Goal: Browse casually: Explore the website without a specific task or goal

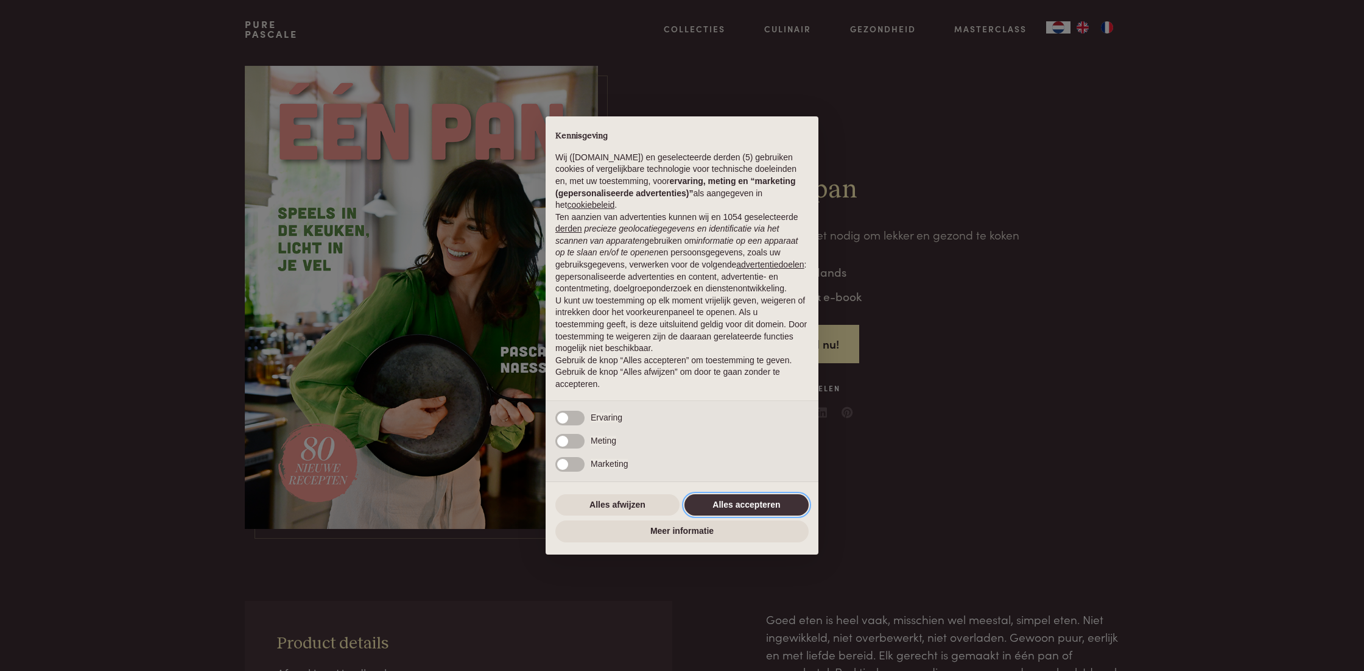
click at [720, 502] on button "Alles accepteren" at bounding box center [747, 505] width 124 height 22
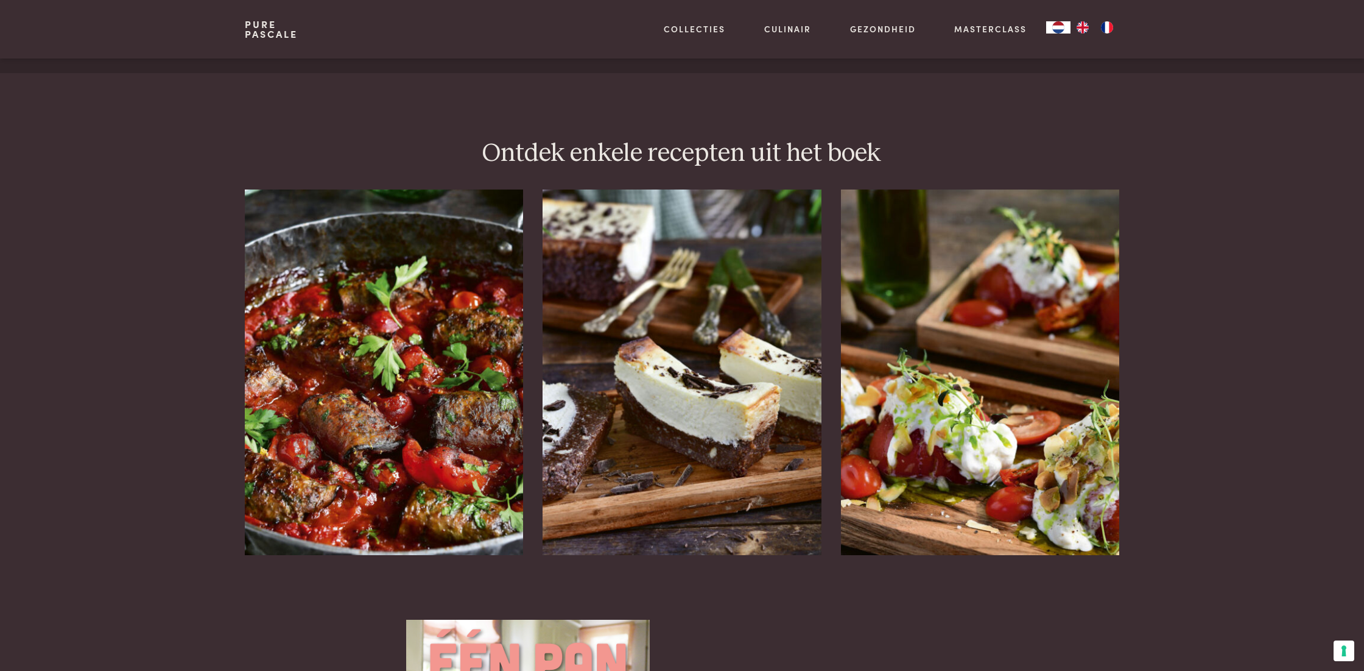
scroll to position [1457, 0]
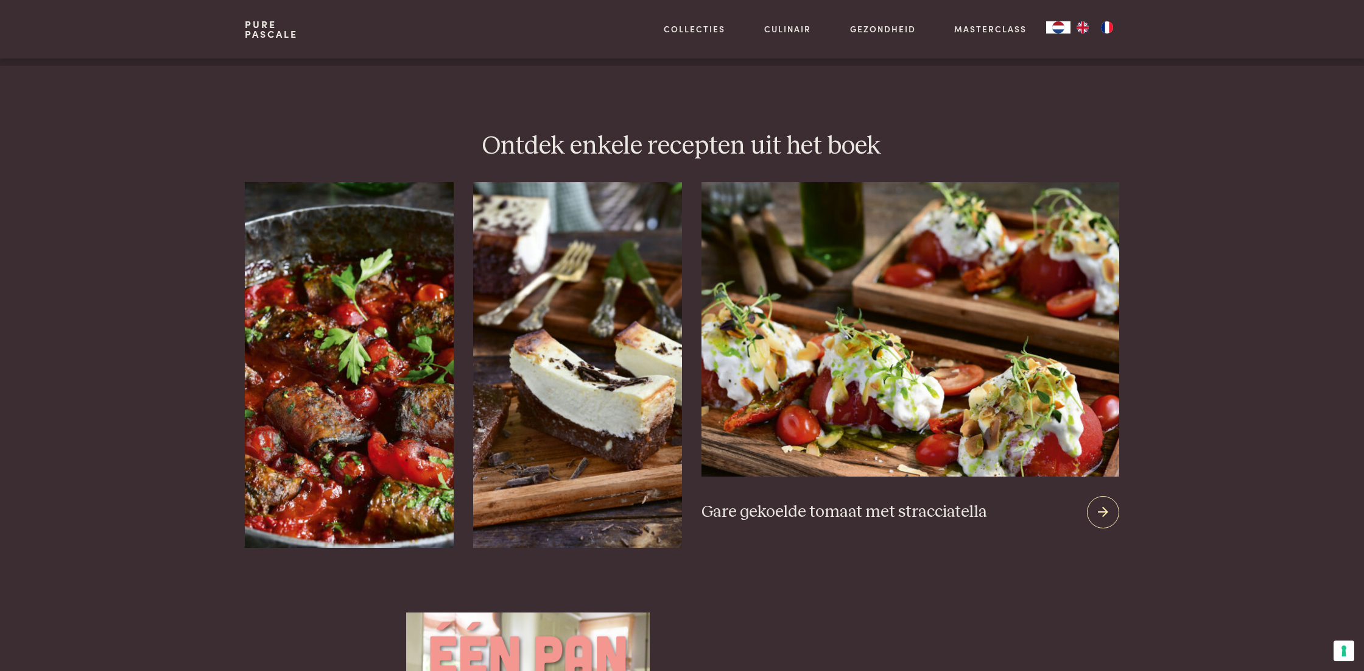
click at [968, 361] on img at bounding box center [911, 329] width 418 height 294
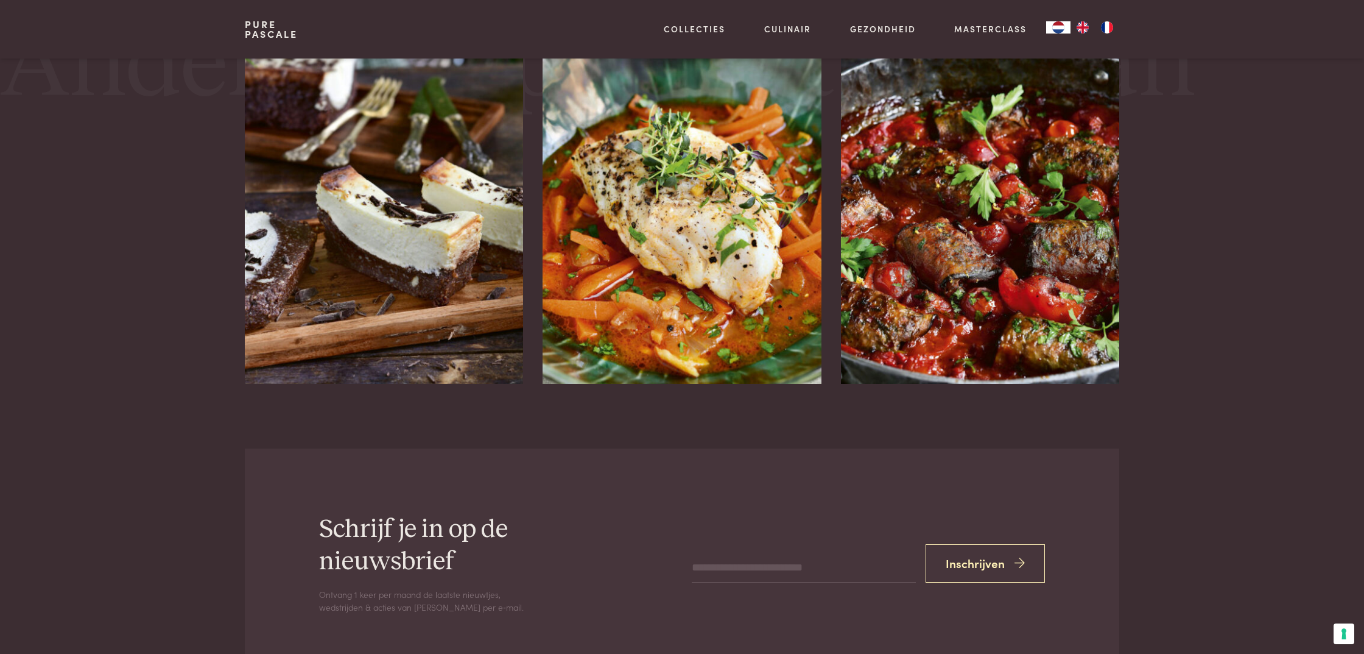
scroll to position [2194, 0]
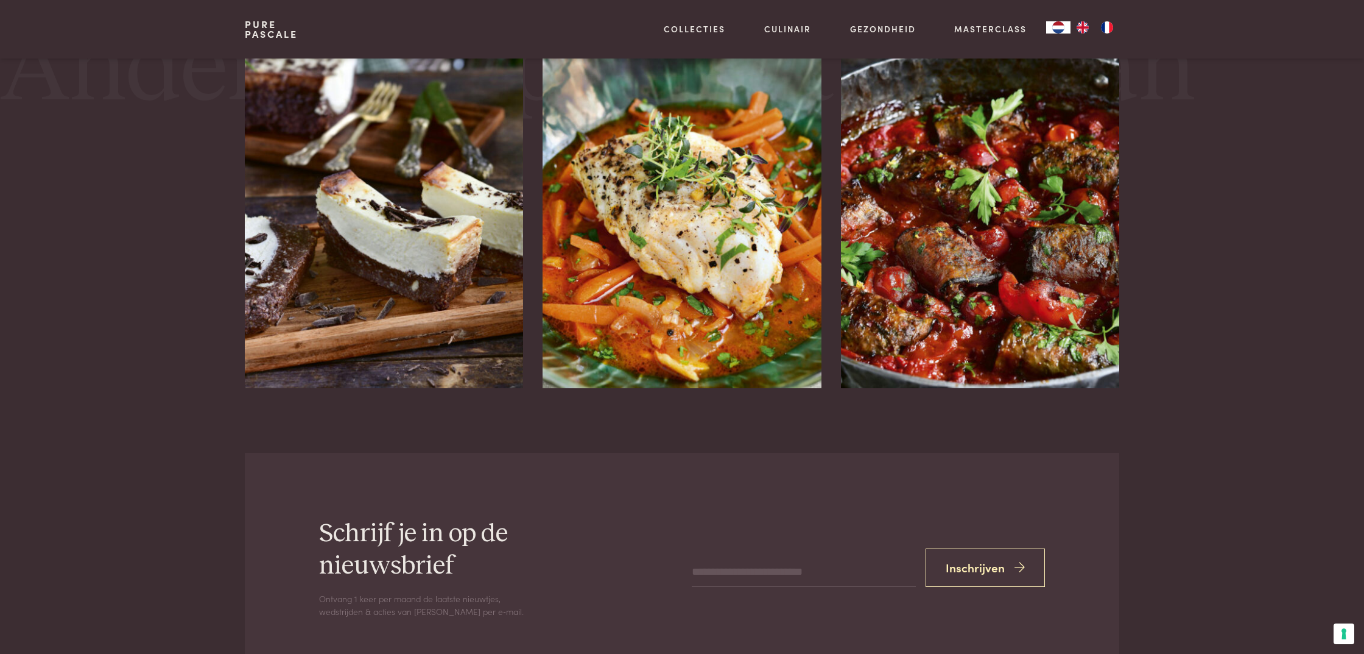
click at [666, 313] on img at bounding box center [682, 205] width 279 height 365
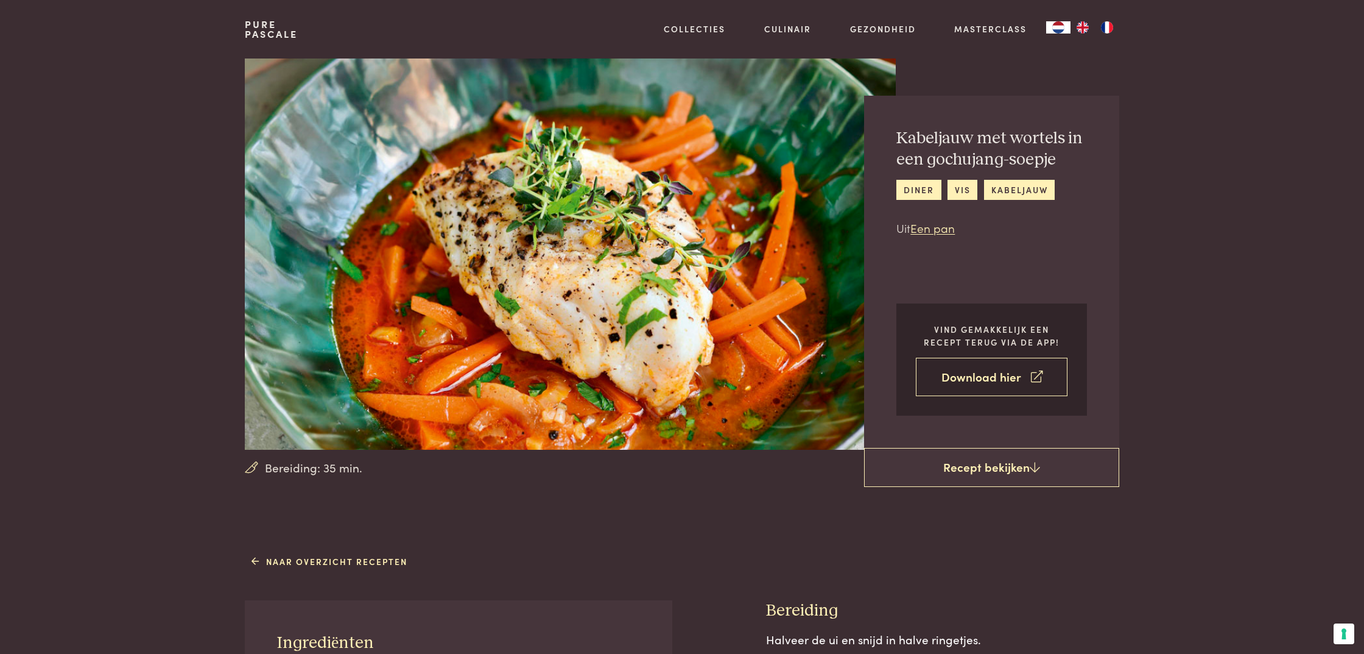
click at [954, 378] on link "Download hier" at bounding box center [992, 377] width 152 height 38
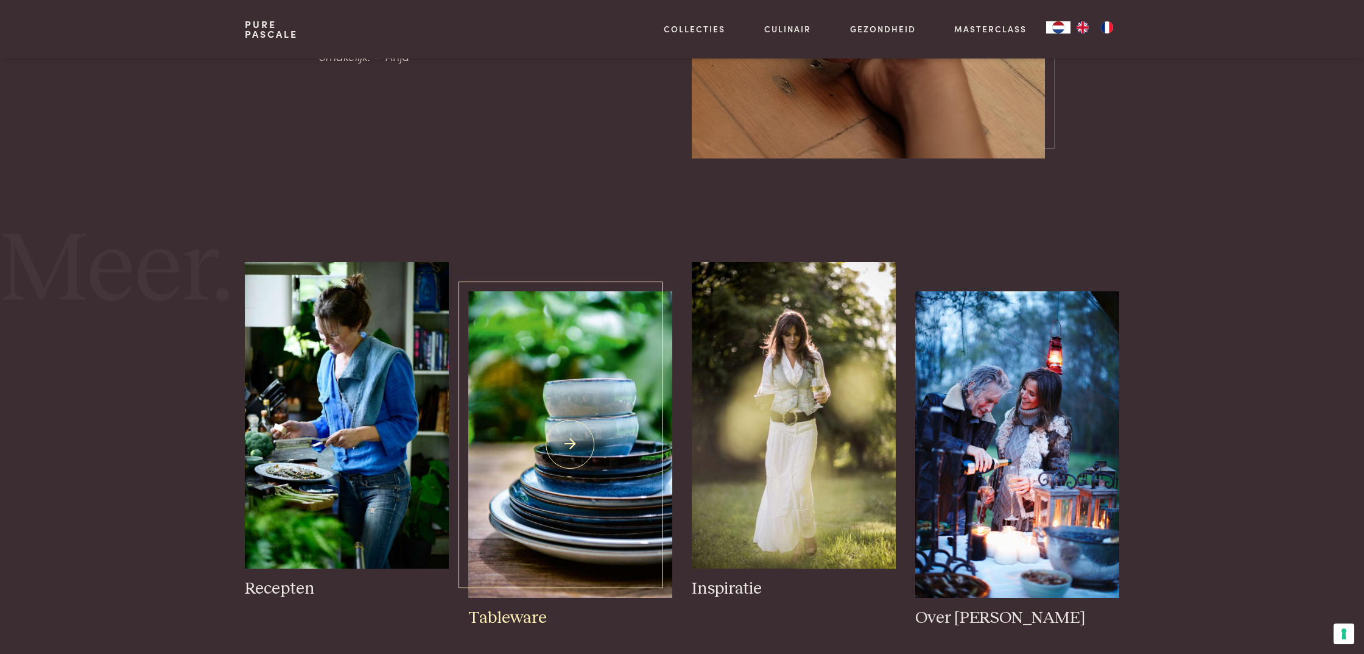
scroll to position [1826, 0]
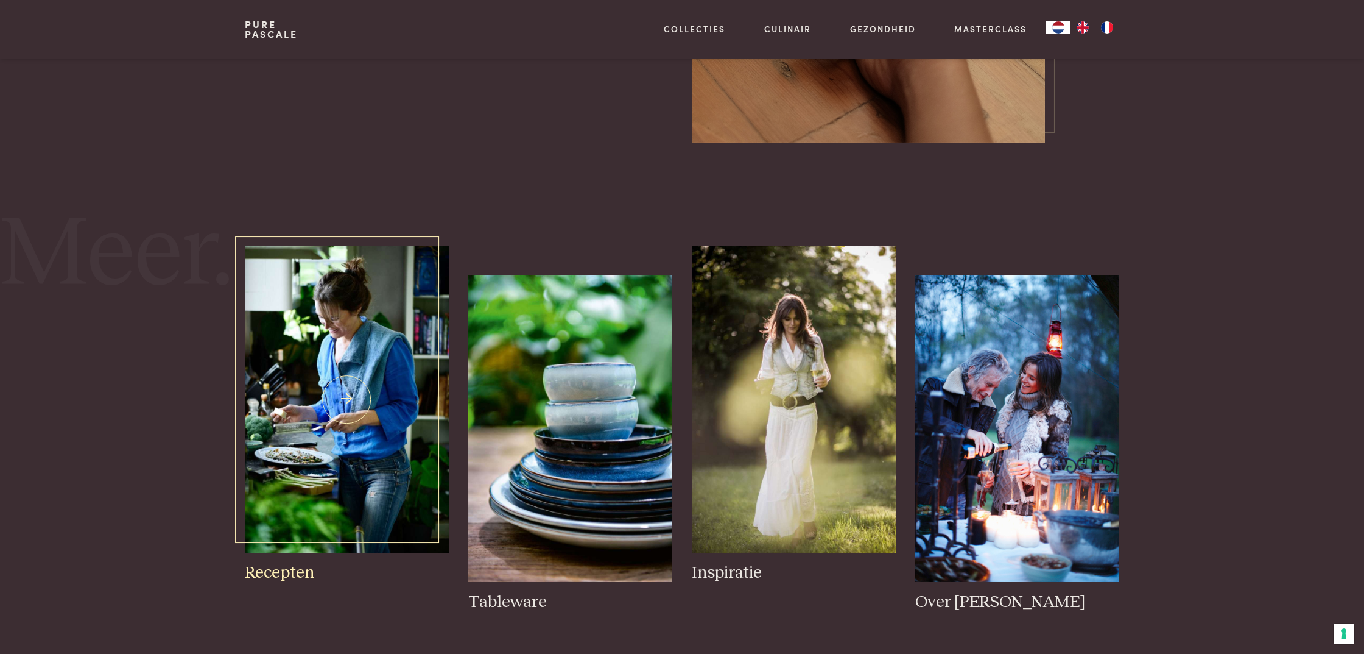
click at [372, 369] on img at bounding box center [347, 399] width 204 height 306
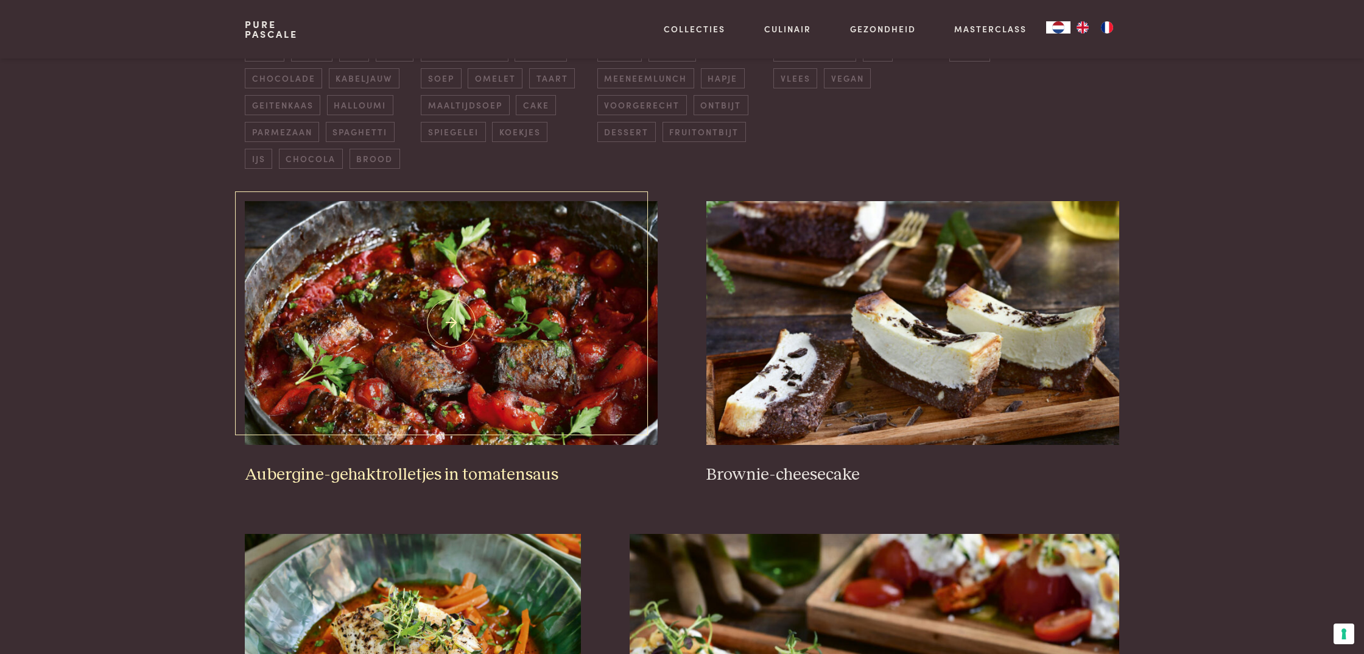
scroll to position [368, 0]
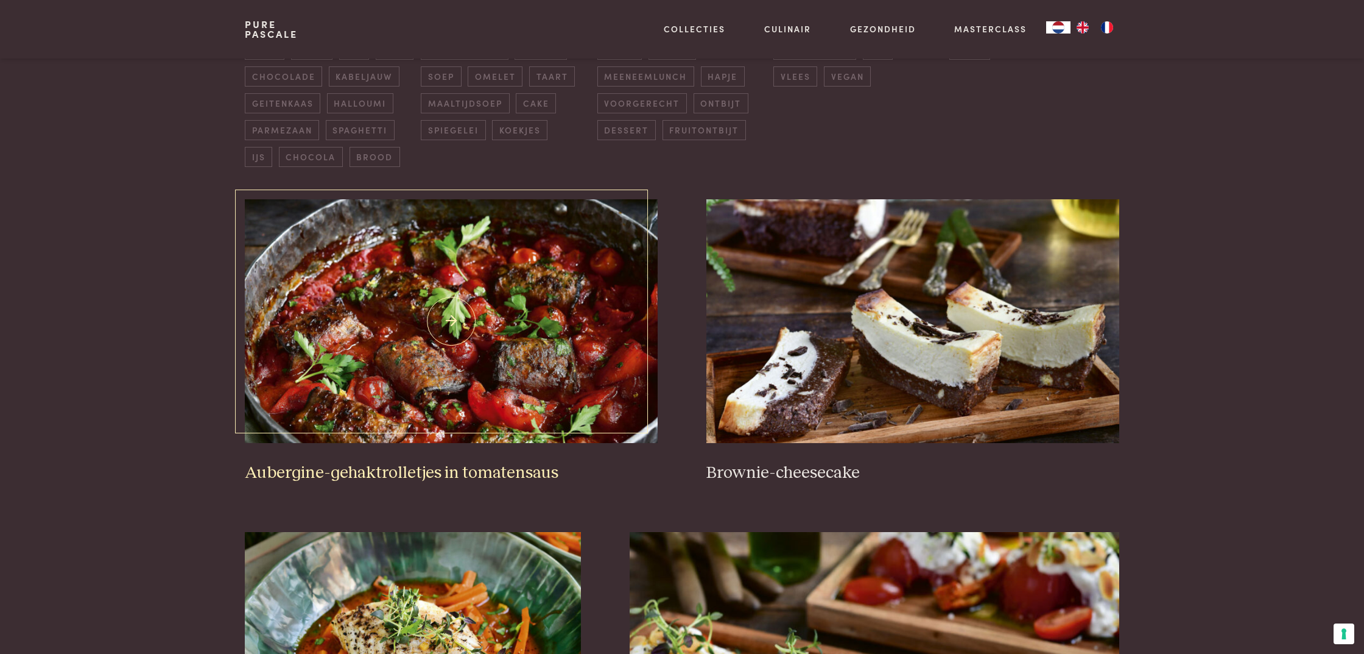
click at [478, 370] on img at bounding box center [451, 321] width 413 height 244
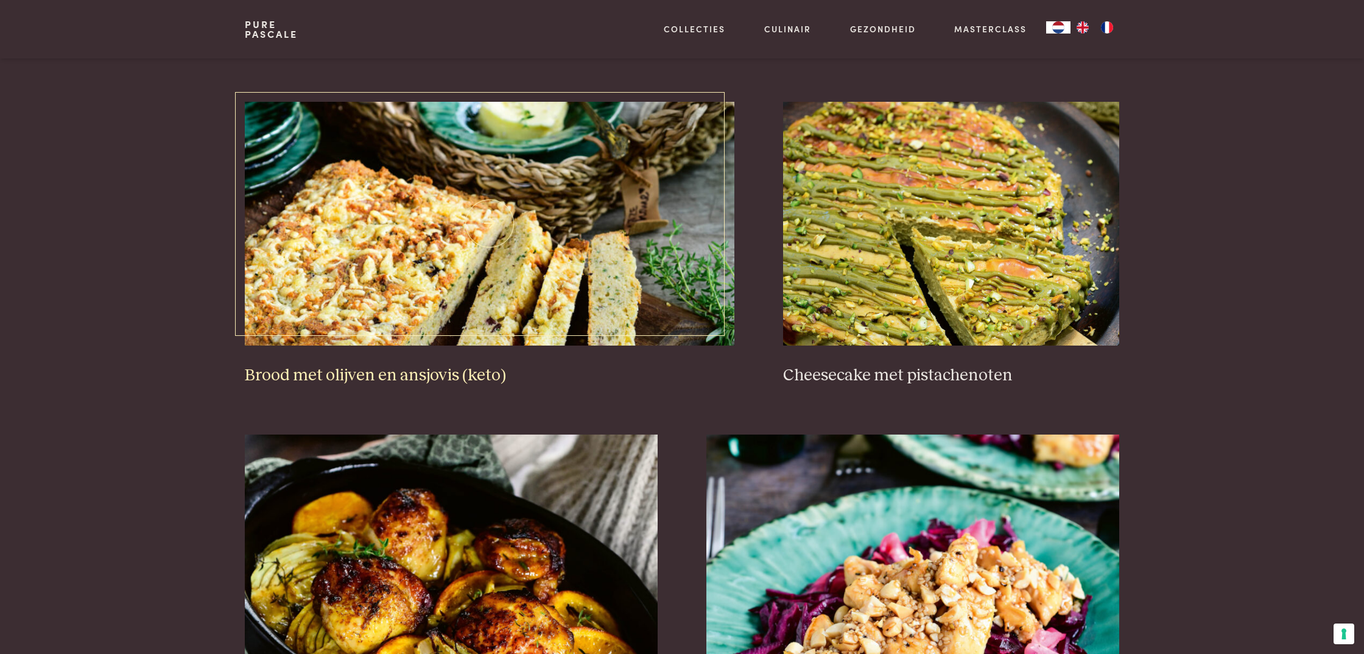
scroll to position [1149, 0]
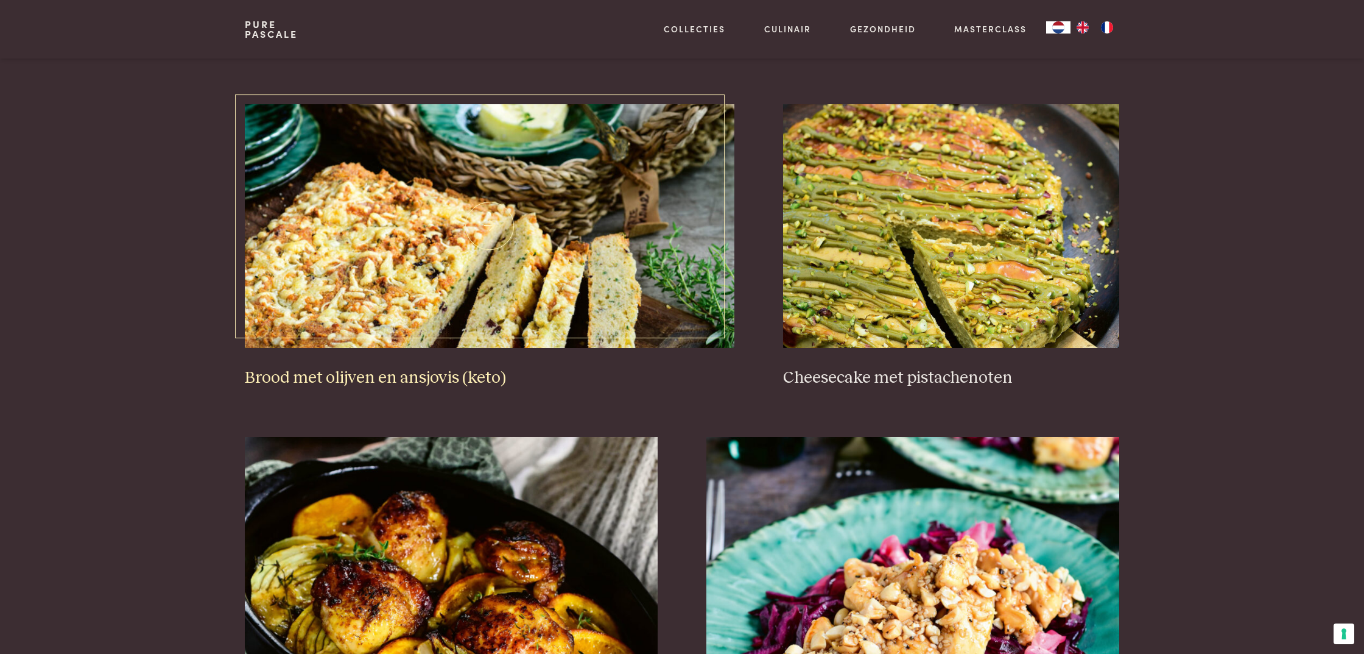
click at [510, 252] on img at bounding box center [490, 226] width 490 height 244
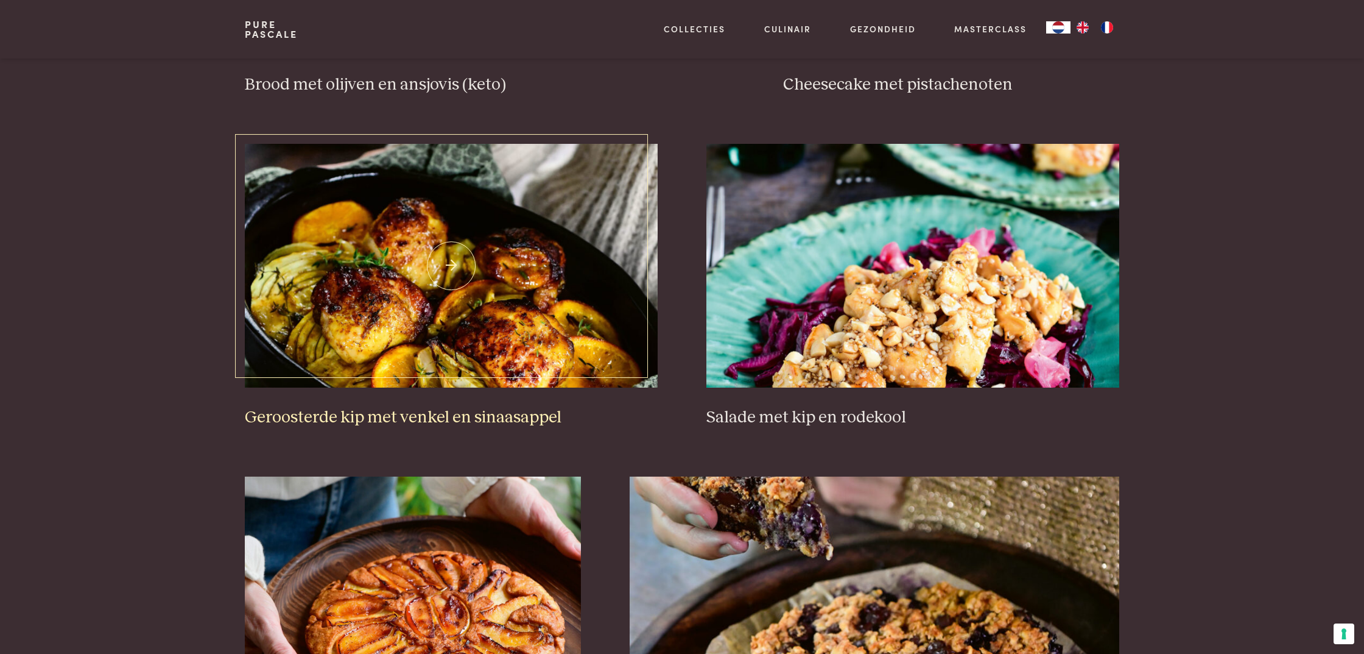
scroll to position [1441, 0]
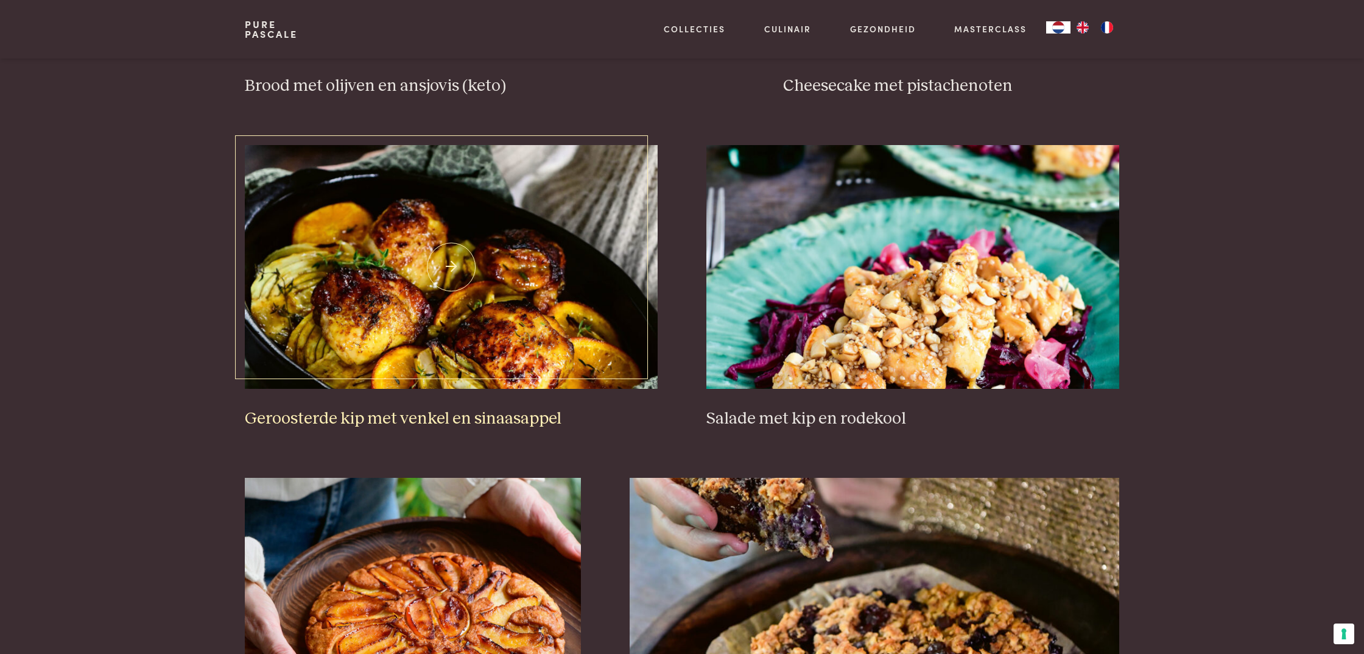
click at [520, 278] on img at bounding box center [451, 267] width 413 height 244
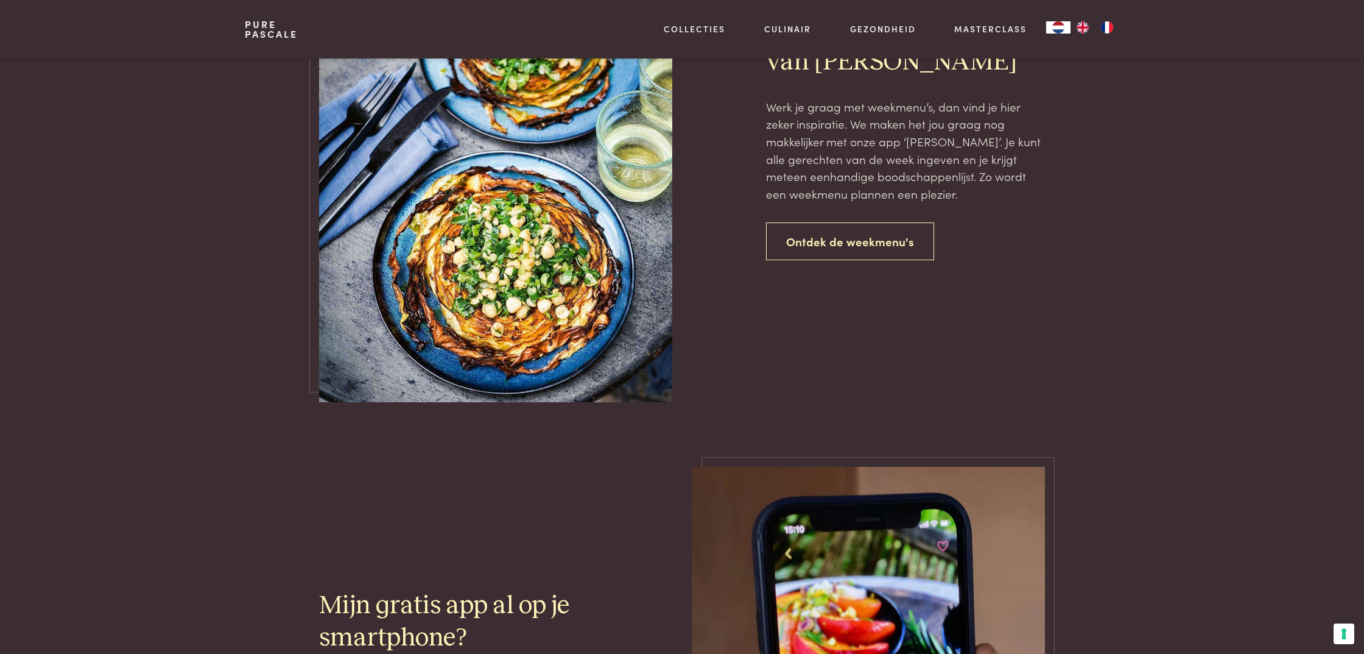
scroll to position [3137, 0]
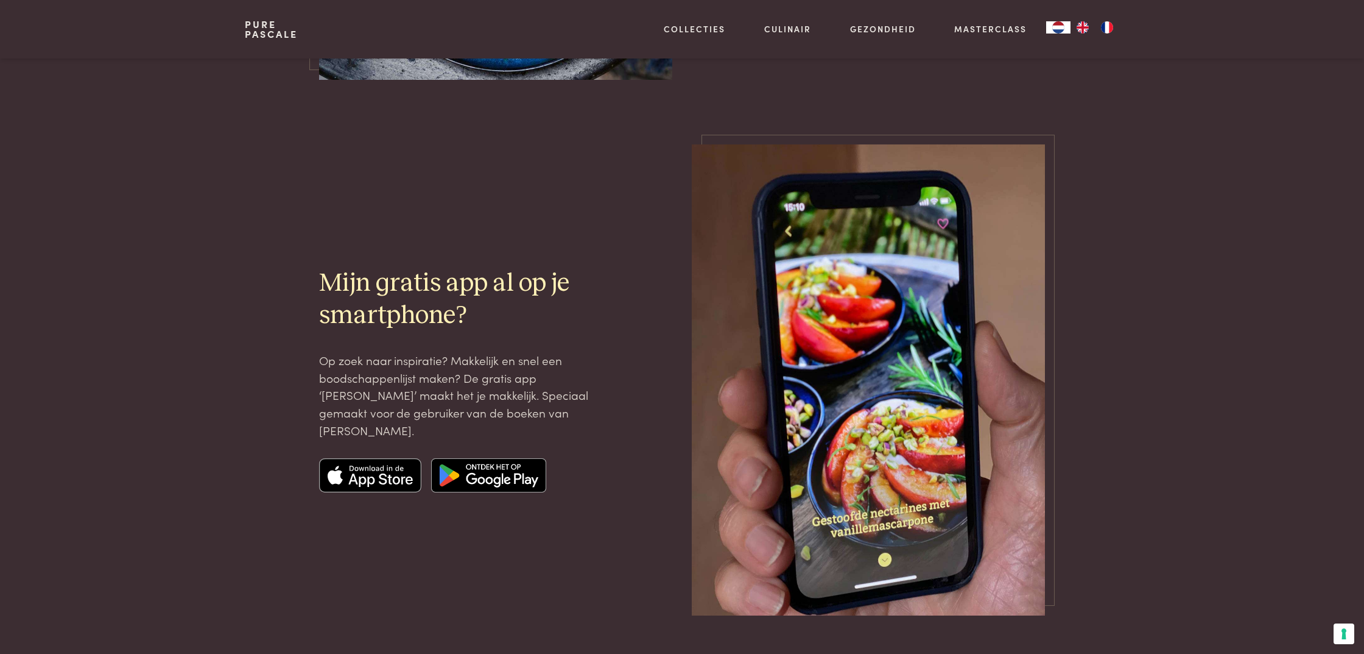
click at [347, 458] on img at bounding box center [370, 475] width 102 height 34
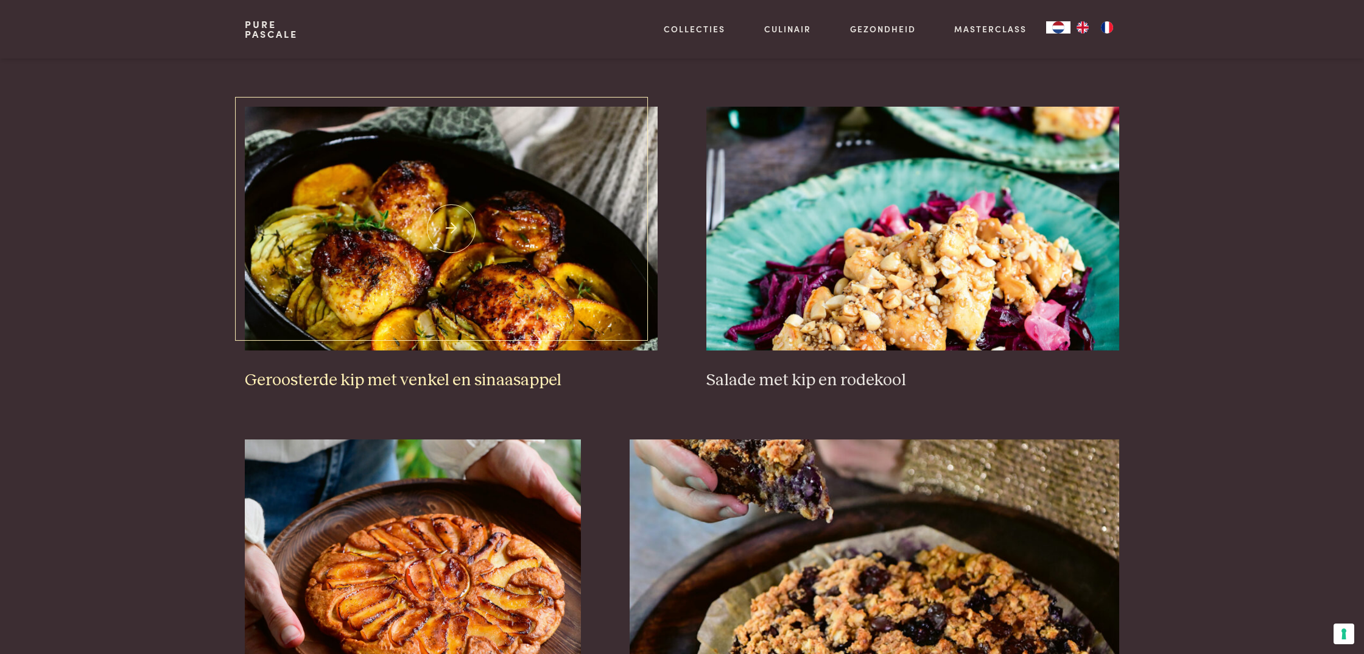
scroll to position [1469, 0]
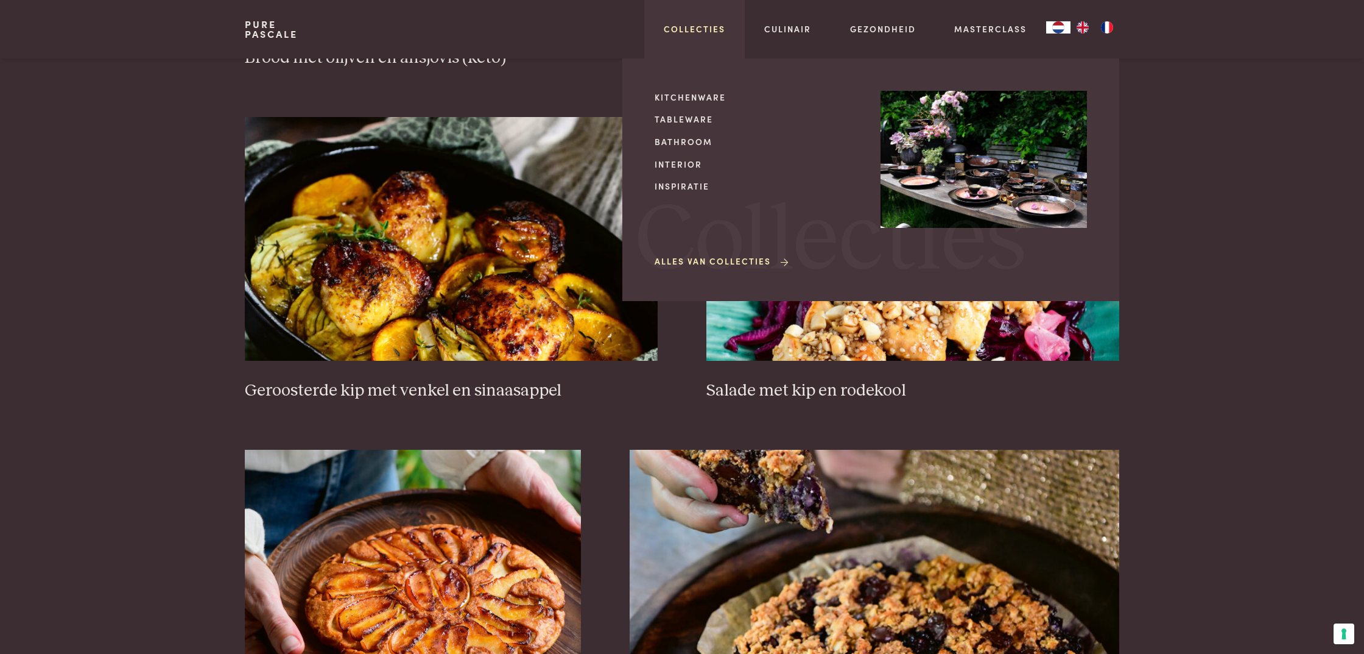
click at [707, 30] on link "Collecties" at bounding box center [695, 29] width 62 height 13
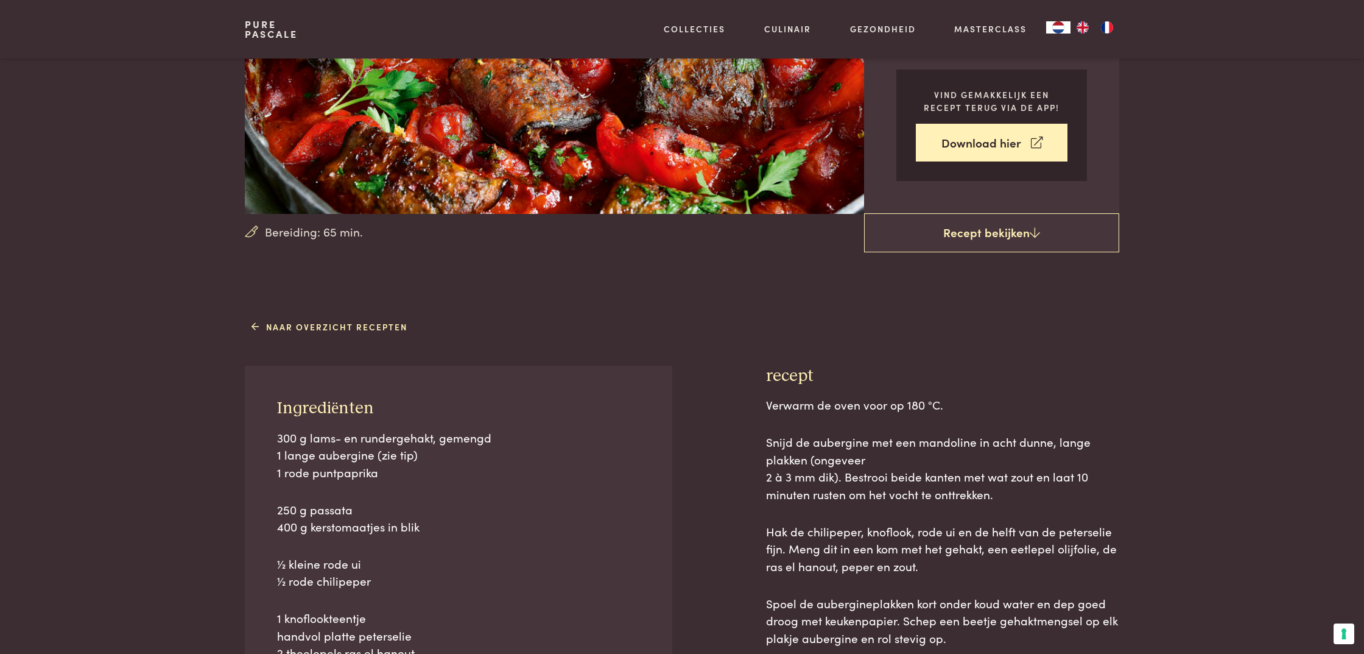
scroll to position [218, 0]
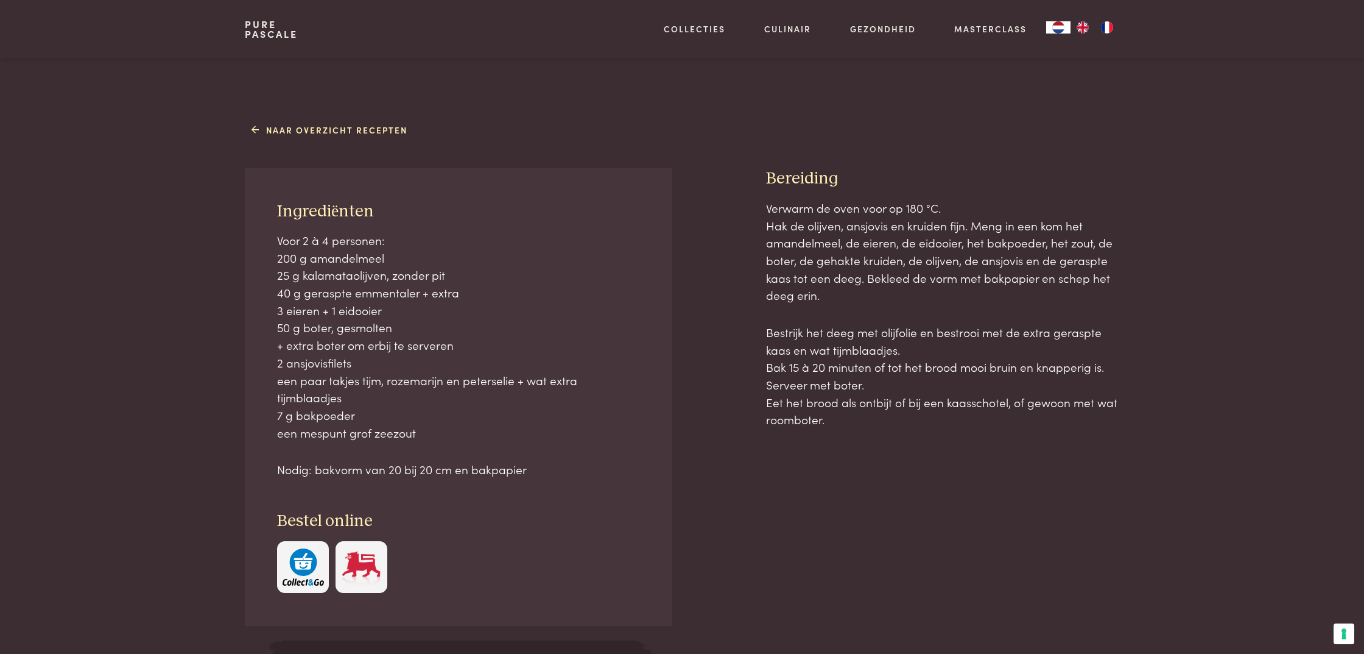
scroll to position [439, 0]
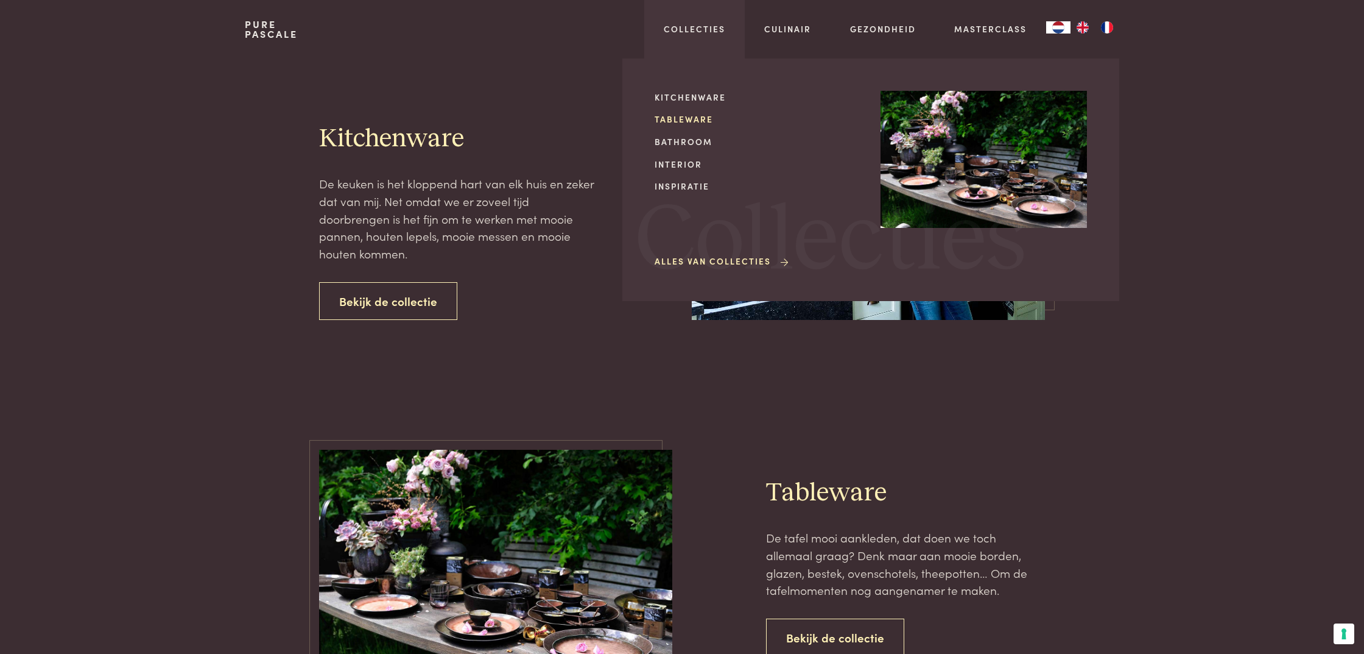
click at [675, 119] on link "Tableware" at bounding box center [758, 119] width 206 height 13
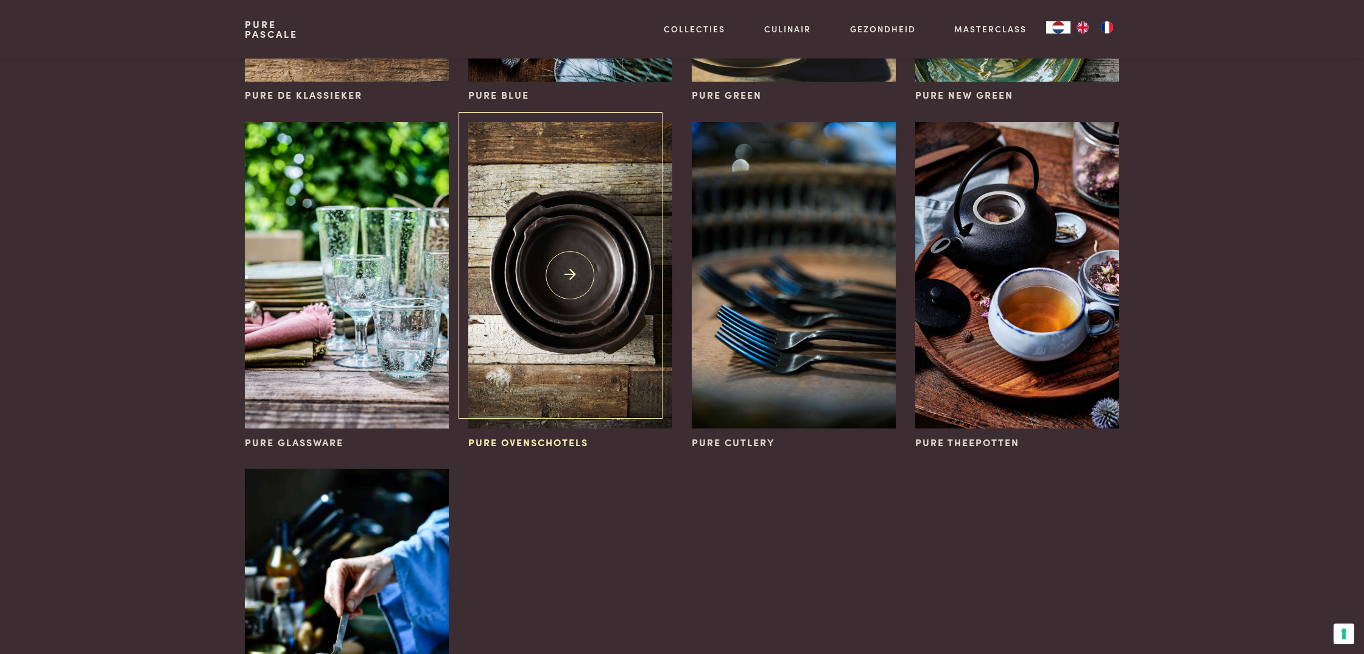
scroll to position [387, 0]
click at [605, 289] on img at bounding box center [570, 274] width 204 height 306
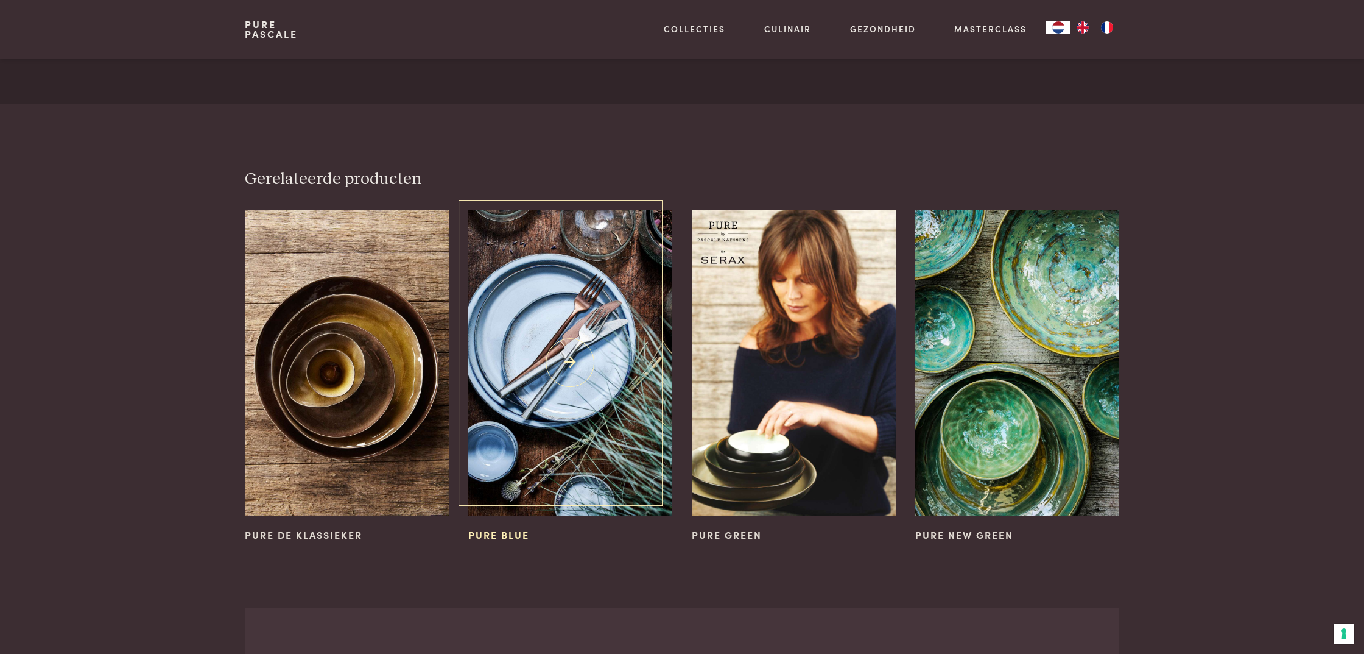
scroll to position [1768, 0]
